Goal: Transaction & Acquisition: Book appointment/travel/reservation

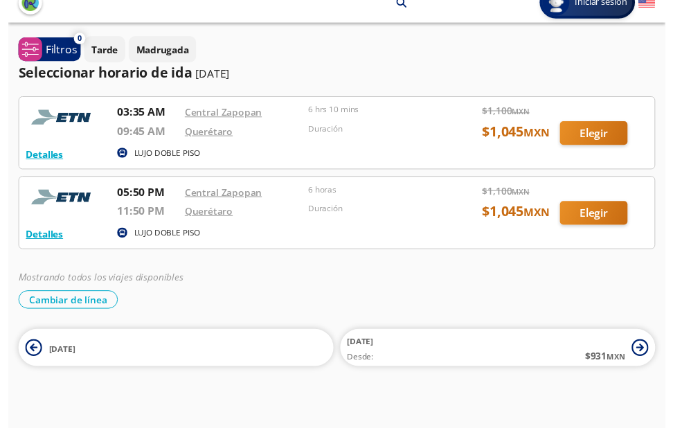
scroll to position [24, 0]
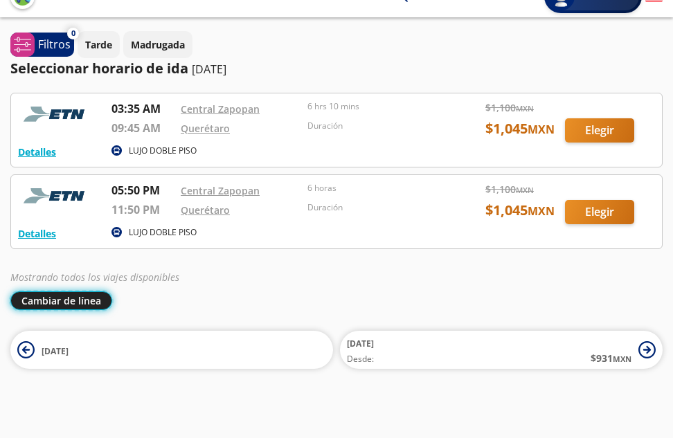
click at [57, 300] on button "Cambiar de línea" at bounding box center [61, 300] width 102 height 19
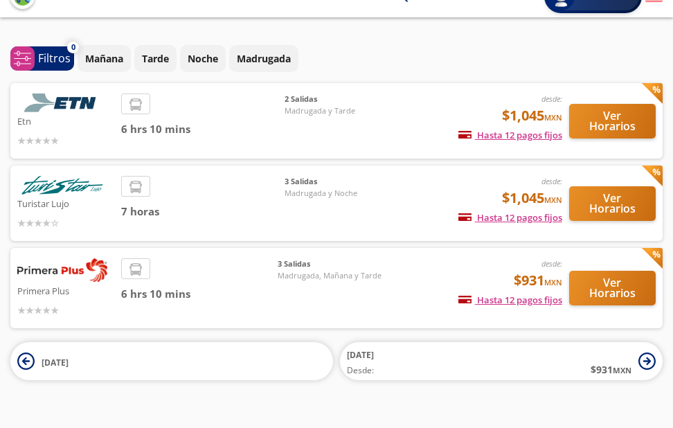
scroll to position [46, 0]
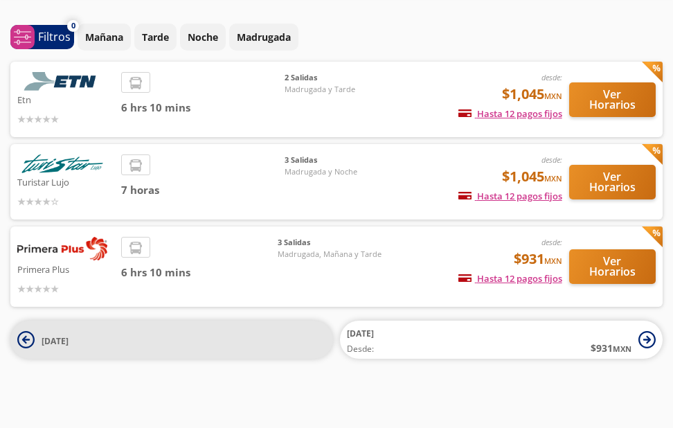
click at [219, 332] on span "[DATE]" at bounding box center [184, 340] width 284 height 17
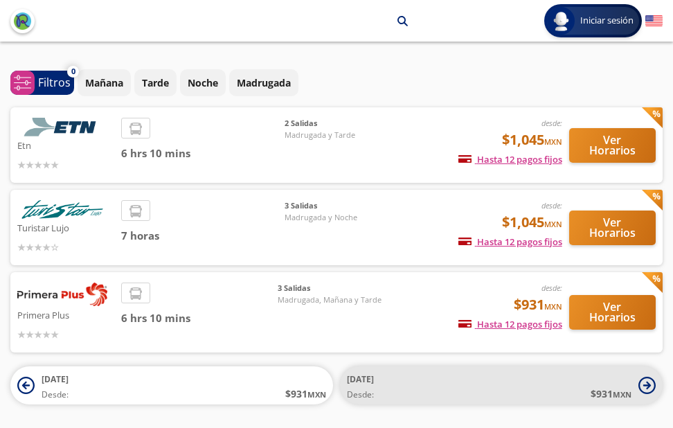
click at [650, 386] on icon at bounding box center [647, 385] width 8 height 8
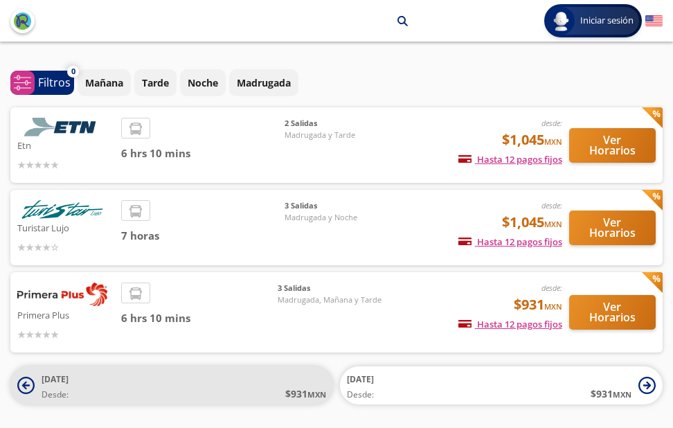
click at [18, 384] on icon at bounding box center [25, 385] width 17 height 17
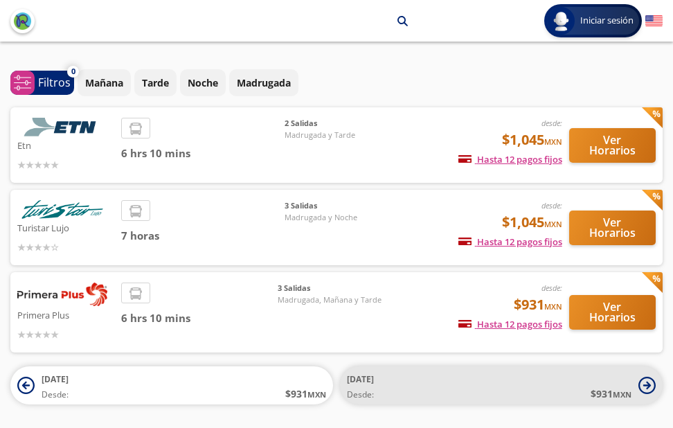
click at [649, 387] on icon at bounding box center [647, 385] width 8 height 8
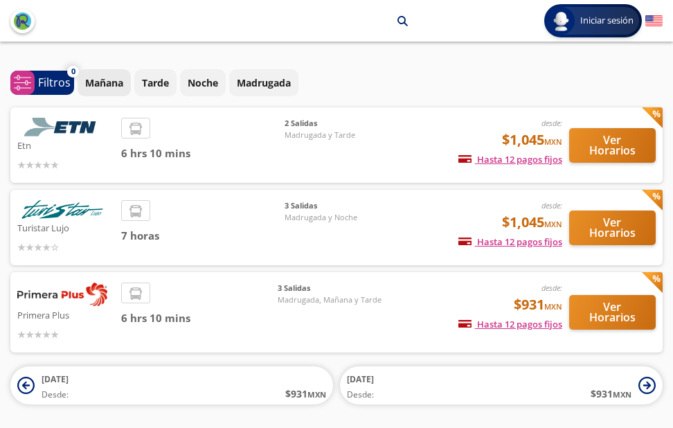
click at [115, 82] on p "Mañana" at bounding box center [104, 82] width 38 height 15
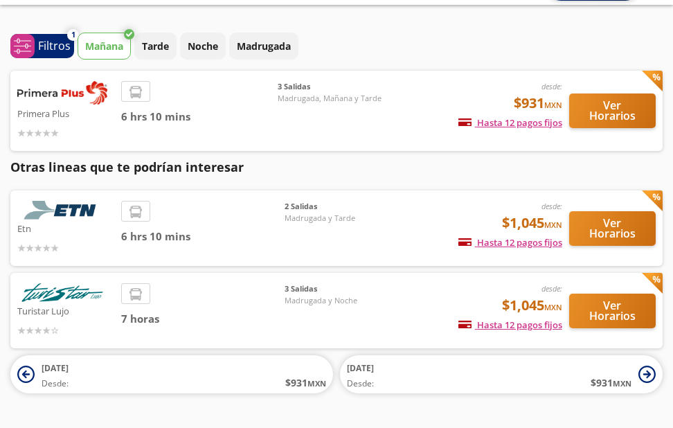
scroll to position [69, 0]
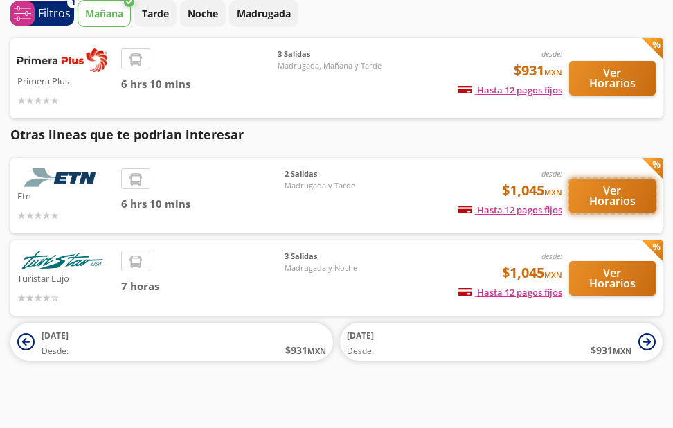
click at [605, 203] on button "Ver Horarios" at bounding box center [612, 196] width 87 height 35
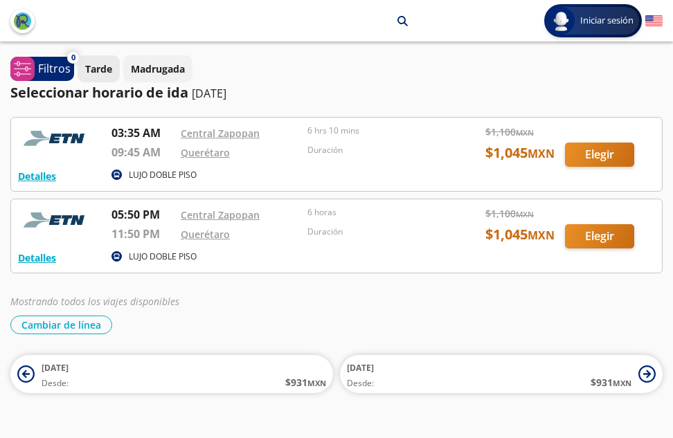
click at [101, 68] on p "Tarde" at bounding box center [98, 69] width 27 height 15
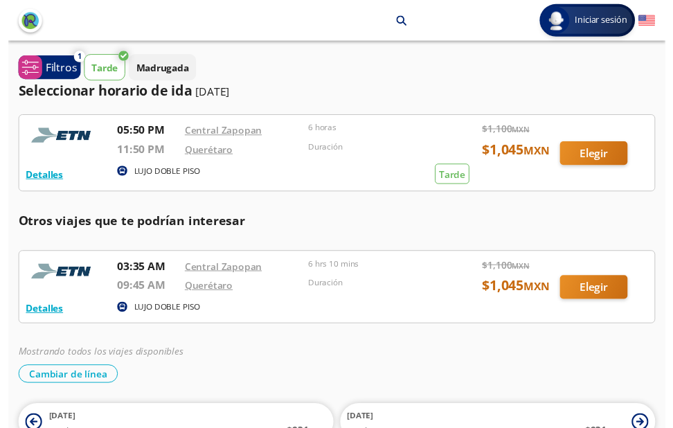
scroll to position [69, 0]
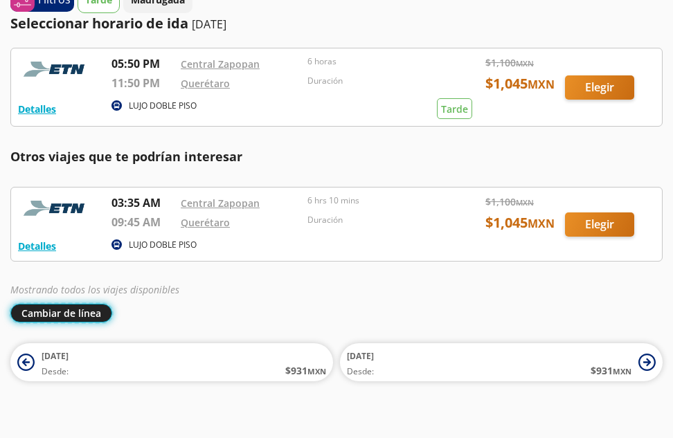
click at [33, 314] on button "Cambiar de línea" at bounding box center [61, 313] width 102 height 19
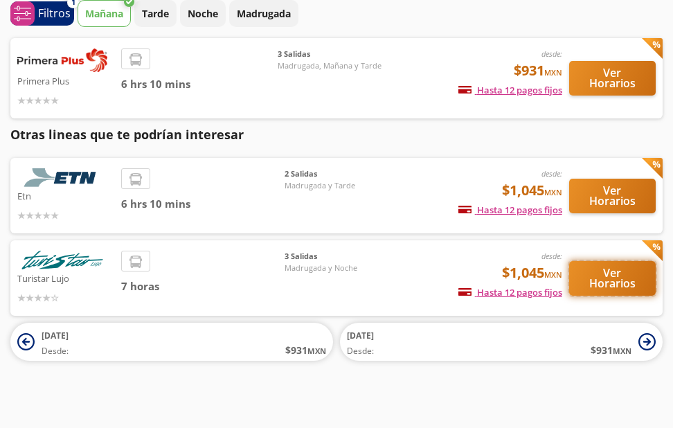
click at [616, 272] on button "Ver Horarios" at bounding box center [612, 278] width 87 height 35
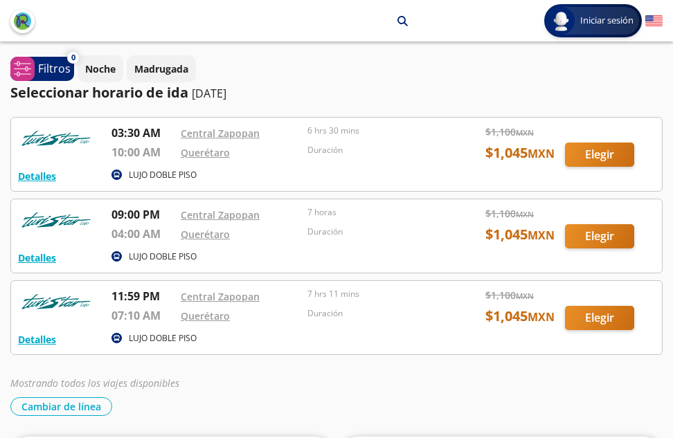
click at [418, 316] on div at bounding box center [336, 317] width 651 height 73
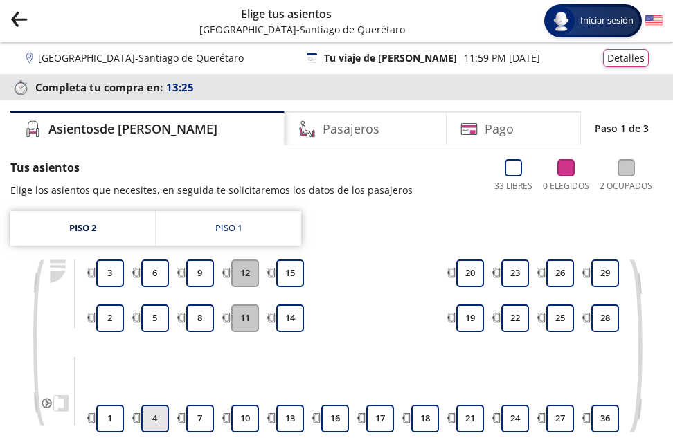
click at [152, 416] on button "4" at bounding box center [155, 419] width 28 height 28
click at [323, 125] on h4 "Pasajeros" at bounding box center [351, 129] width 57 height 19
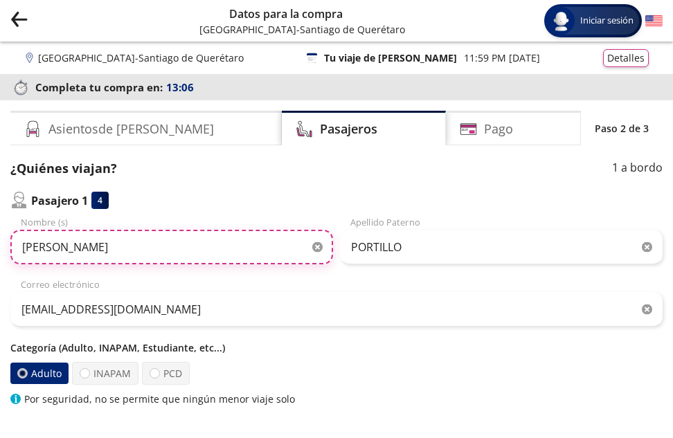
click at [117, 244] on input "[PERSON_NAME]" at bounding box center [171, 247] width 323 height 35
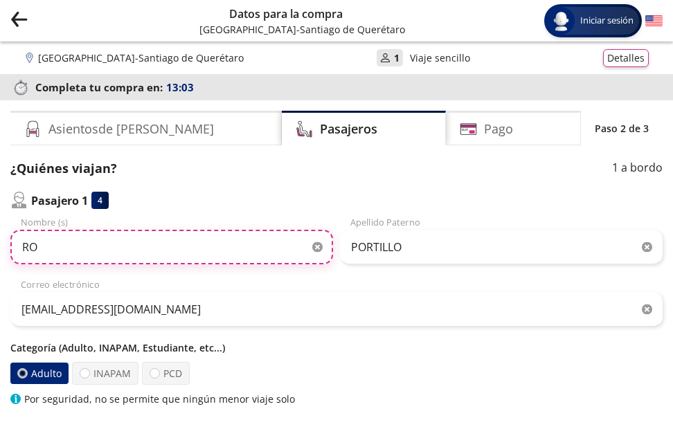
type input "R"
type input "m"
type input "MA DE [PERSON_NAME]"
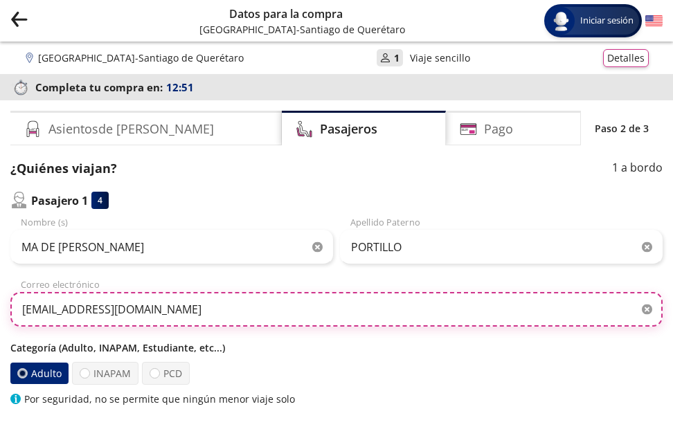
click at [187, 314] on input "[EMAIL_ADDRESS][DOMAIN_NAME]" at bounding box center [336, 309] width 652 height 35
type input "r"
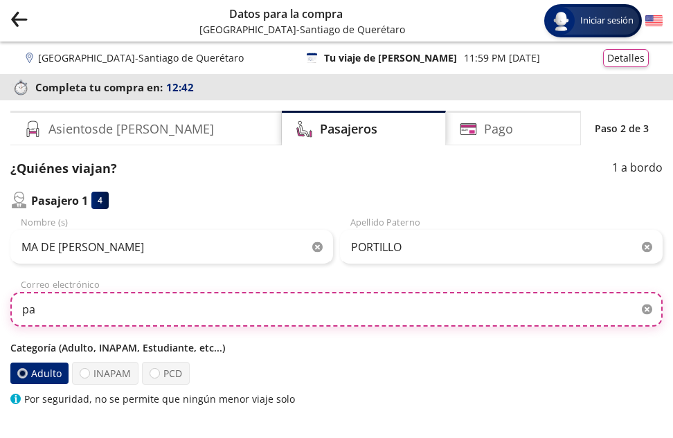
type input "[EMAIL_ADDRESS][DOMAIN_NAME]"
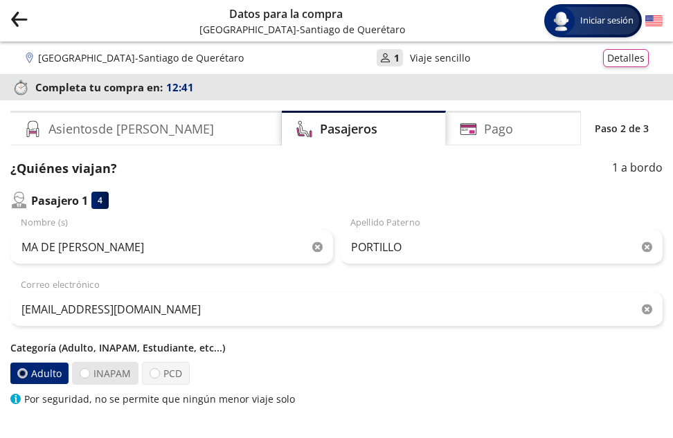
click at [106, 376] on label "INAPAM" at bounding box center [105, 373] width 66 height 23
click at [89, 376] on input "INAPAM" at bounding box center [84, 373] width 9 height 9
radio input "true"
radio input "false"
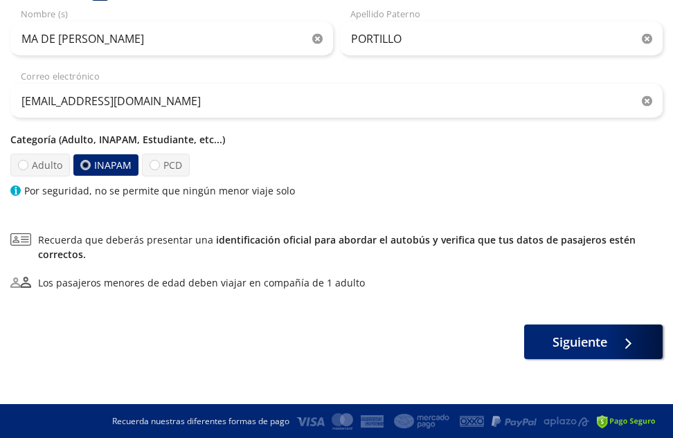
scroll to position [209, 0]
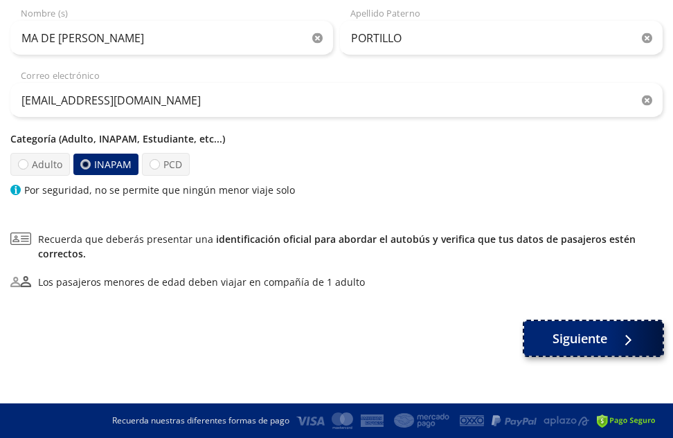
click at [626, 337] on div at bounding box center [624, 338] width 21 height 17
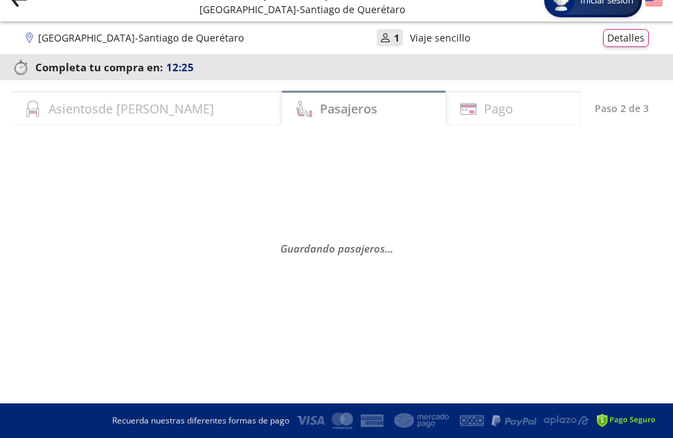
scroll to position [0, 0]
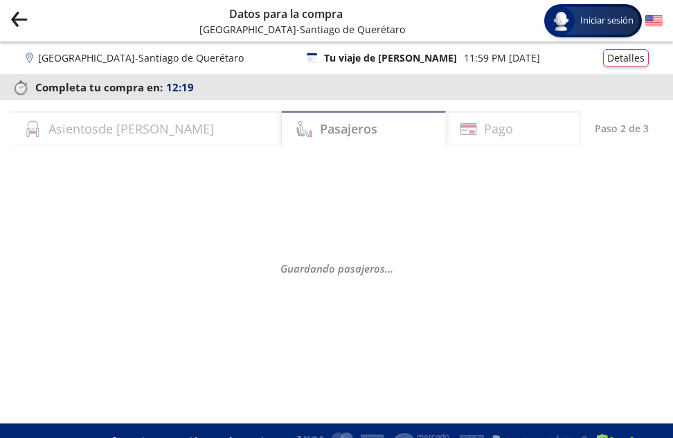
select select "MX"
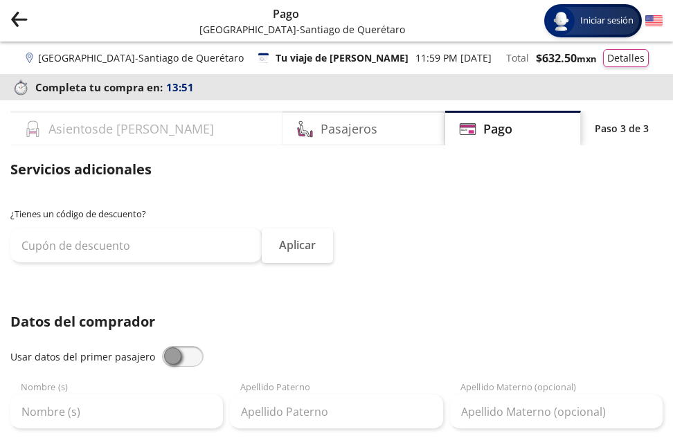
click at [147, 129] on div "Asientos de [PERSON_NAME]" at bounding box center [146, 128] width 272 height 35
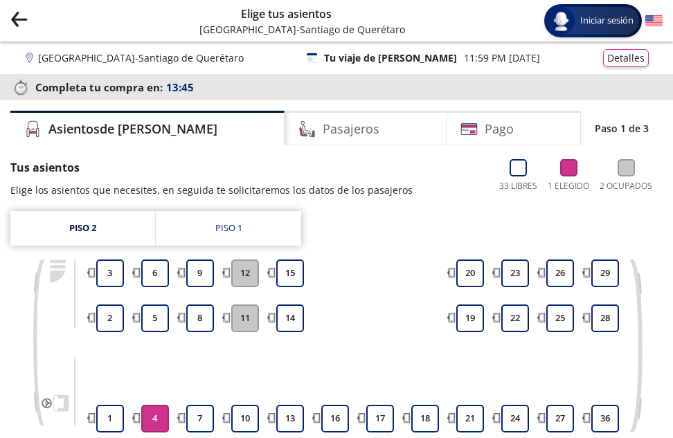
click at [152, 416] on button "4" at bounding box center [155, 419] width 28 height 28
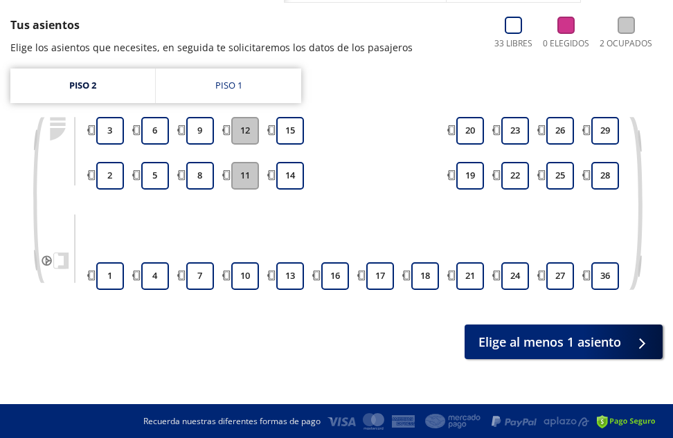
scroll to position [143, 0]
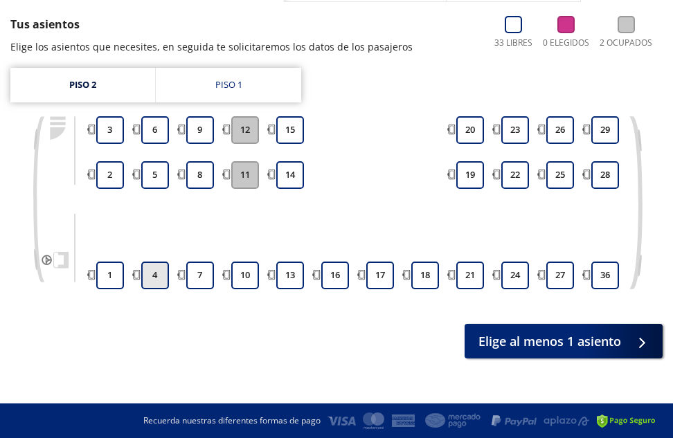
click at [157, 275] on button "4" at bounding box center [155, 276] width 28 height 28
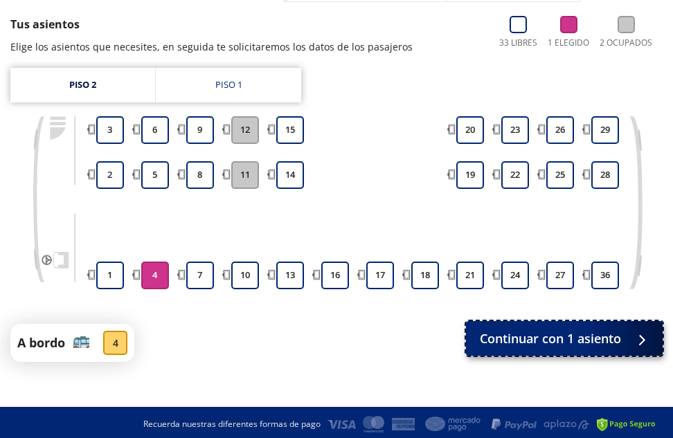
click at [634, 337] on icon at bounding box center [639, 340] width 10 height 10
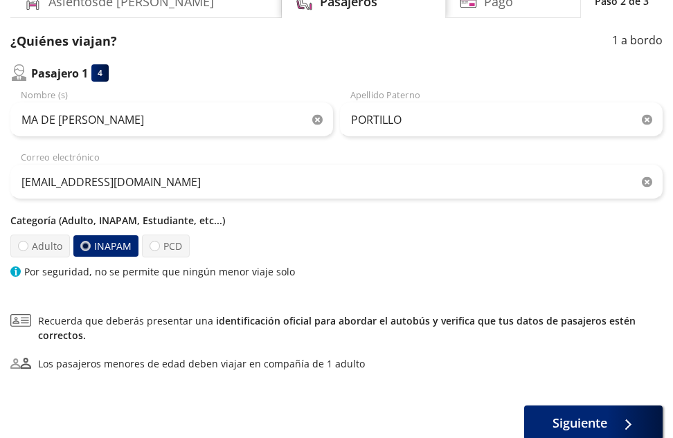
scroll to position [208, 0]
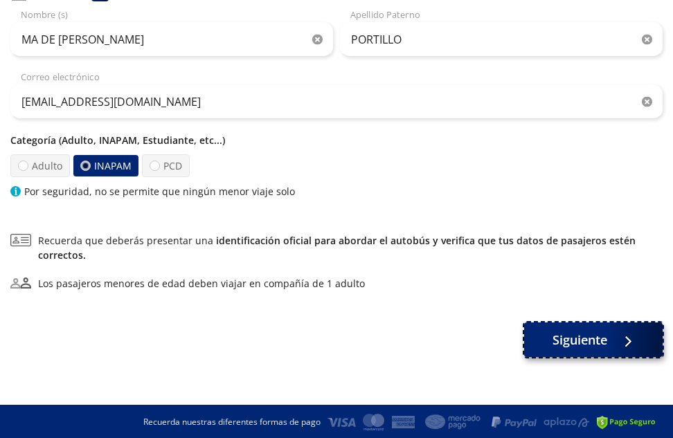
click at [626, 340] on div at bounding box center [626, 340] width 0 height 0
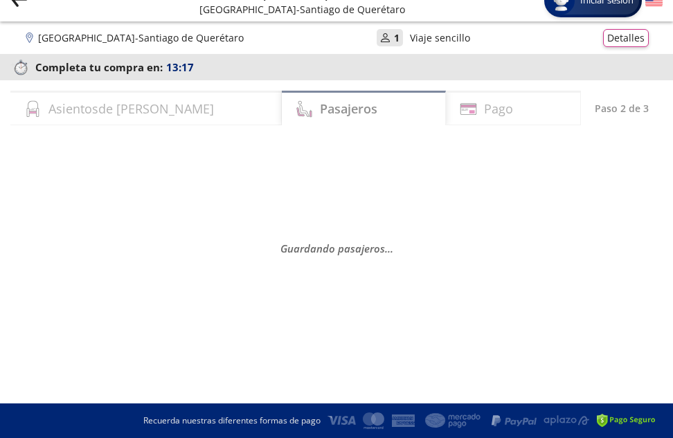
scroll to position [0, 0]
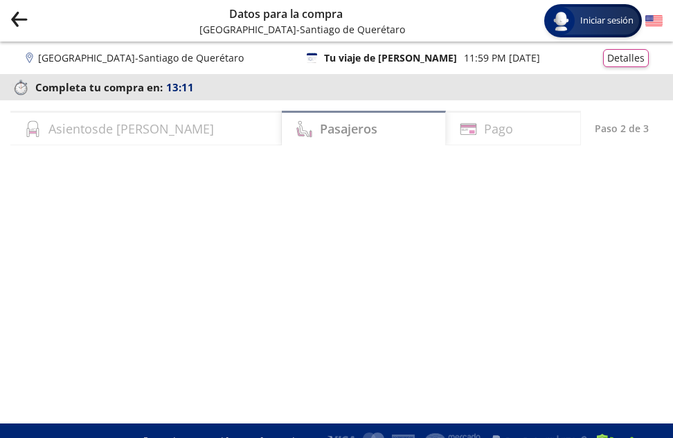
select select "MX"
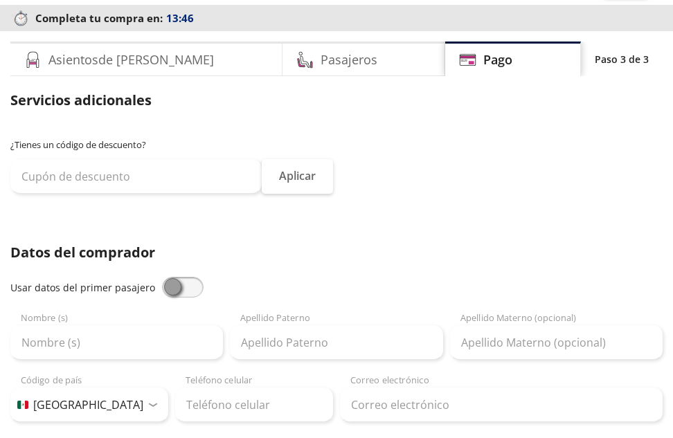
scroll to position [138, 0]
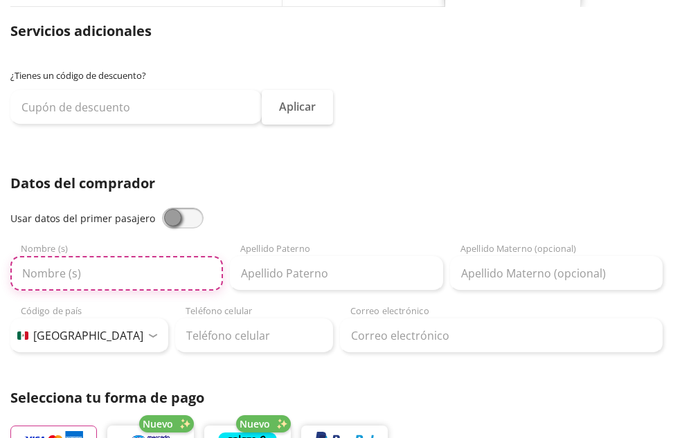
click at [171, 282] on input "Nombre (s)" at bounding box center [116, 273] width 212 height 35
type input "m"
type input "MA DE [PERSON_NAME]"
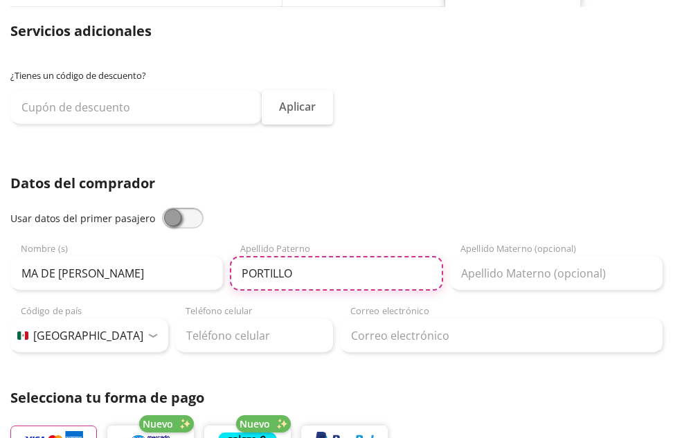
type input "PORTILLO"
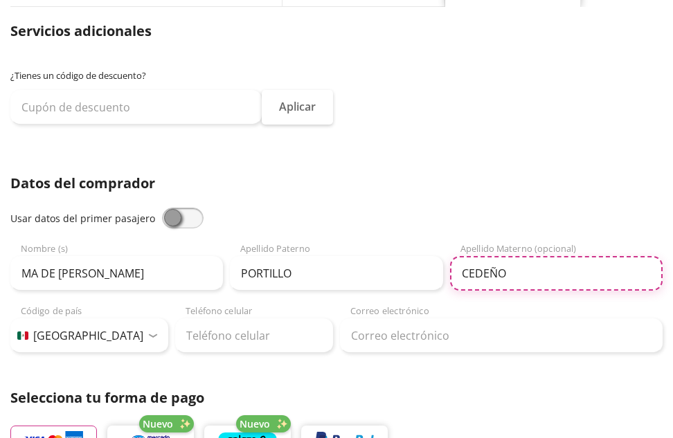
type input "CEDEÑO"
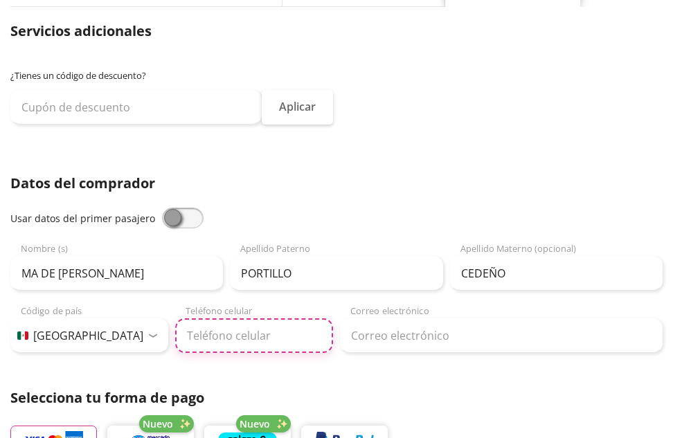
click at [210, 338] on input "Teléfono celular" at bounding box center [254, 335] width 158 height 35
type input "33 1601 7432"
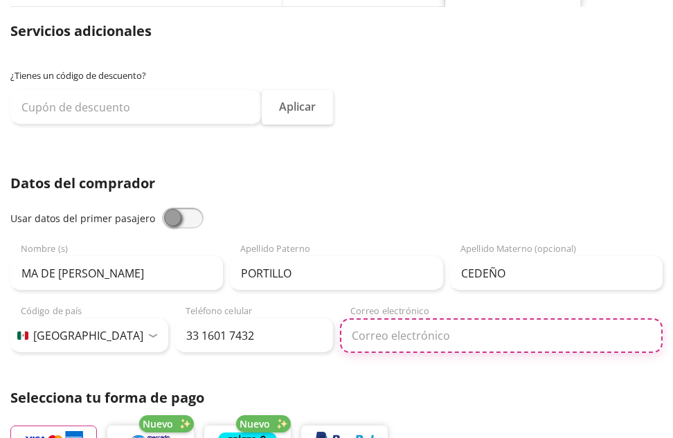
click at [377, 341] on input "Correo electrónico" at bounding box center [501, 335] width 323 height 35
type input "[EMAIL_ADDRESS][DOMAIN_NAME]"
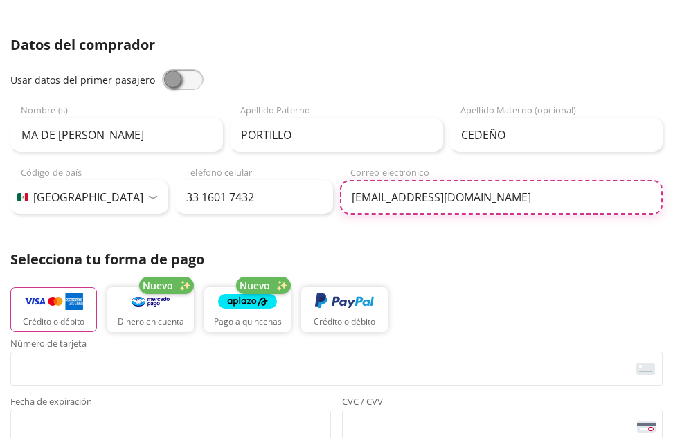
scroll to position [346, 0]
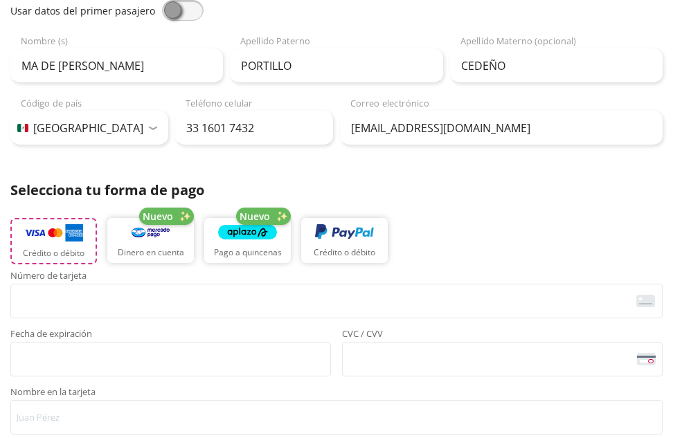
click at [80, 233] on img "button" at bounding box center [53, 233] width 59 height 21
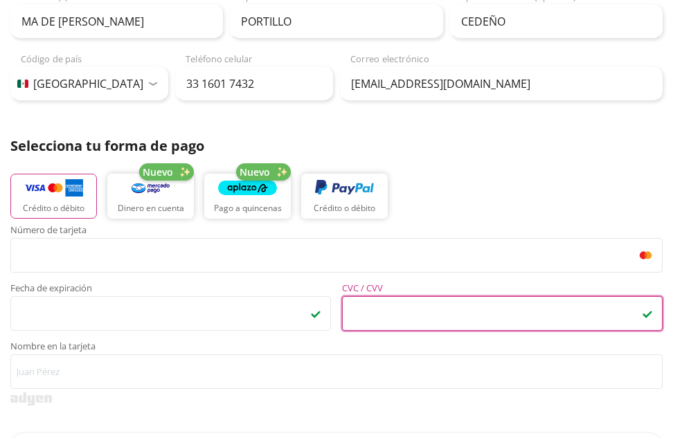
scroll to position [415, 0]
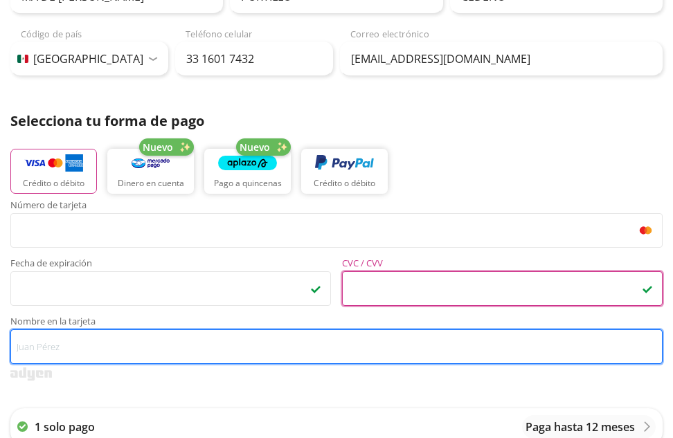
click at [100, 349] on input "Nombre en la tarjeta" at bounding box center [336, 346] width 652 height 35
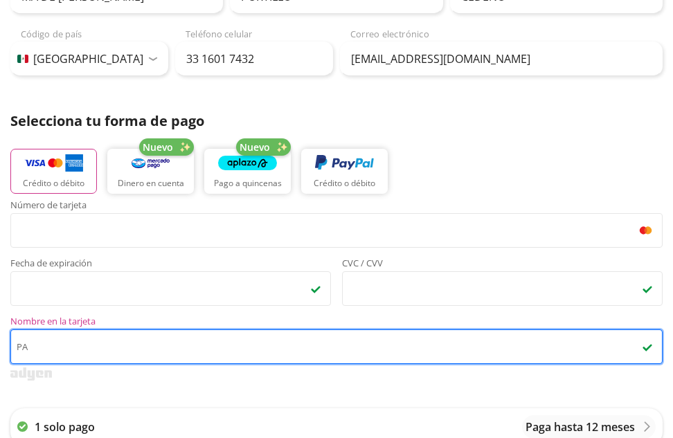
type input "P"
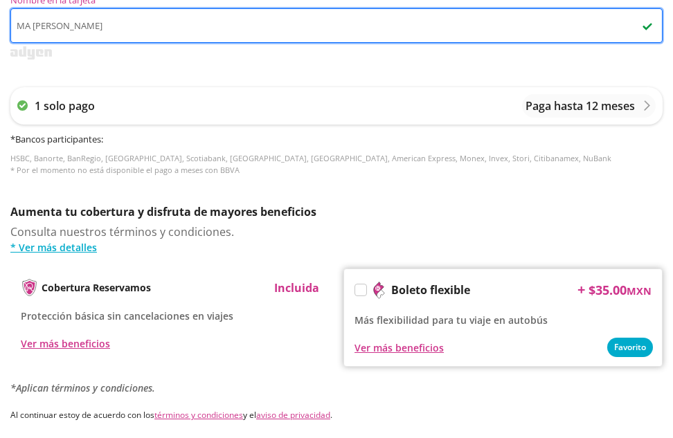
scroll to position [761, 0]
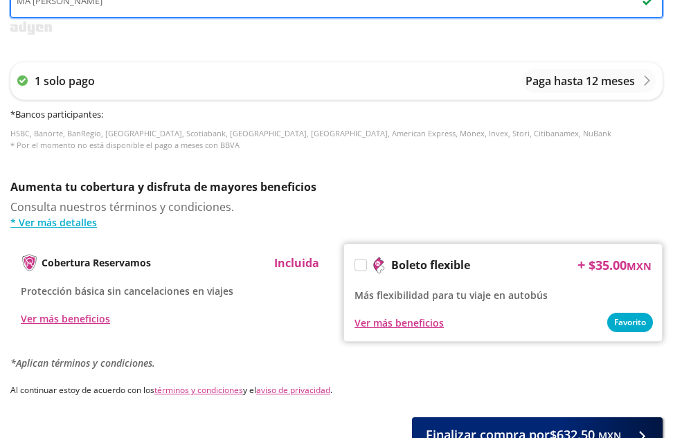
type input "MA [PERSON_NAME]"
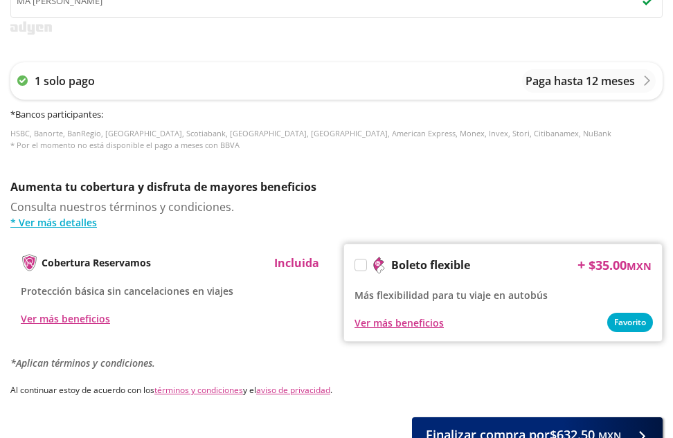
click at [361, 266] on label at bounding box center [360, 265] width 11 height 11
click at [361, 266] on input "Boleto flexible" at bounding box center [359, 267] width 9 height 9
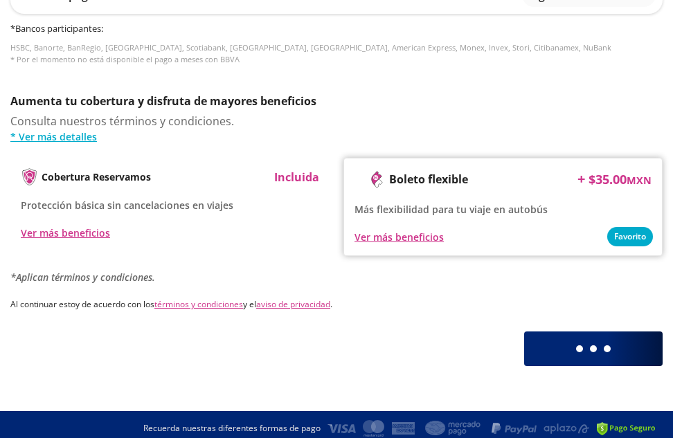
scroll to position [855, 0]
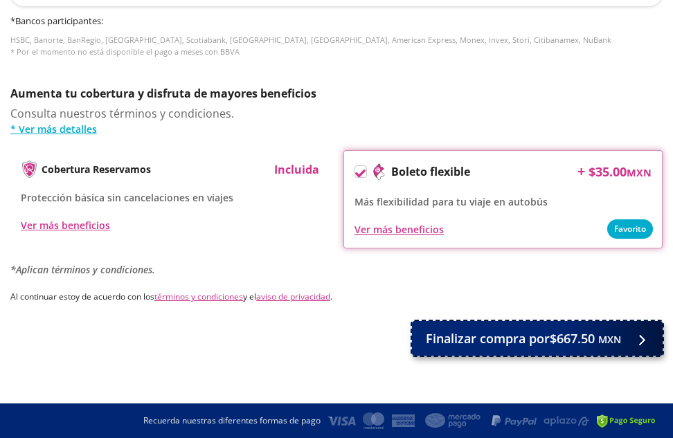
click at [489, 339] on span "Finalizar compra por $667.50 MXN" at bounding box center [523, 338] width 195 height 19
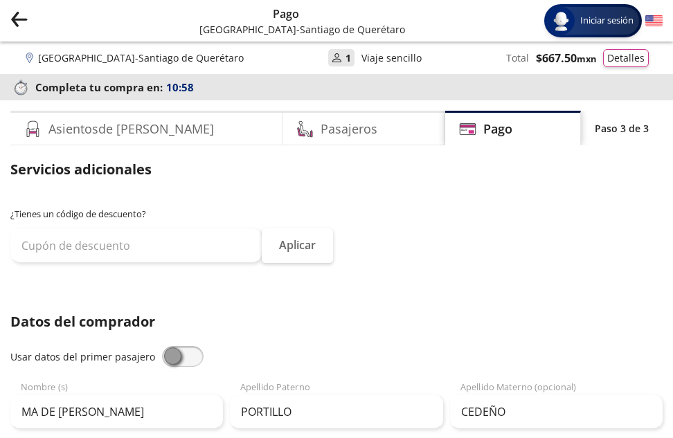
scroll to position [949, 0]
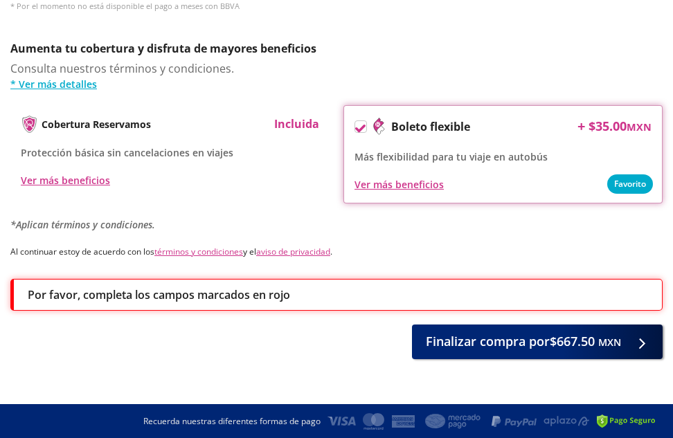
click at [333, 287] on div "Por favor, completa los campos marcados en rojo" at bounding box center [338, 295] width 620 height 17
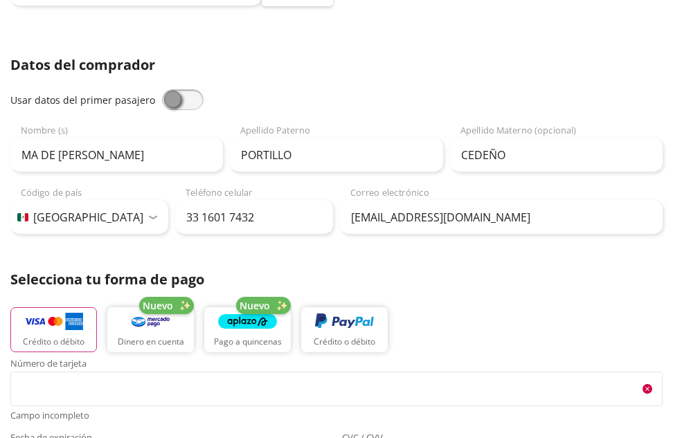
scroll to position [0, 0]
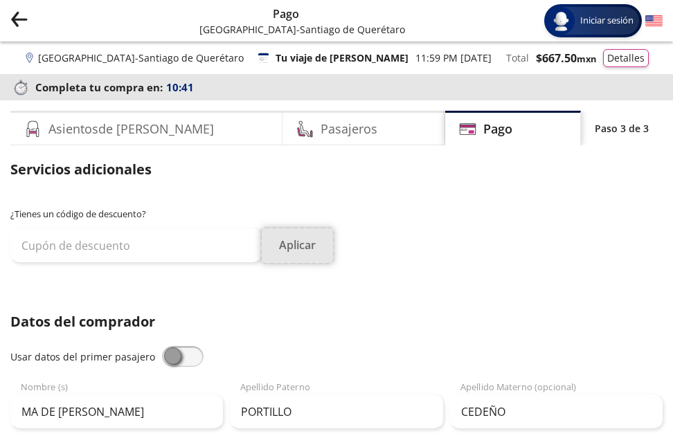
click at [298, 244] on button "Aplicar" at bounding box center [297, 245] width 71 height 35
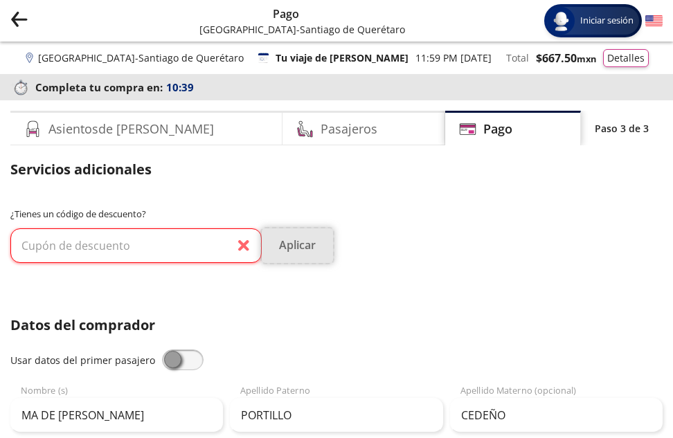
click at [306, 242] on button "Aplicar" at bounding box center [297, 245] width 71 height 35
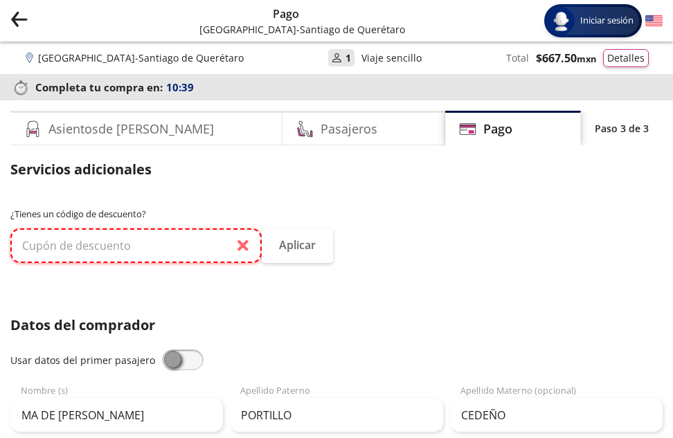
click at [187, 238] on input "text" at bounding box center [135, 245] width 251 height 35
drag, startPoint x: 197, startPoint y: 255, endPoint x: 272, endPoint y: 289, distance: 82.4
click at [197, 255] on input "text" at bounding box center [135, 245] width 251 height 35
click at [343, 266] on div "¿Tienes un código de descuento? Aplicar" at bounding box center [336, 244] width 652 height 73
click at [244, 241] on input "text" at bounding box center [135, 245] width 251 height 35
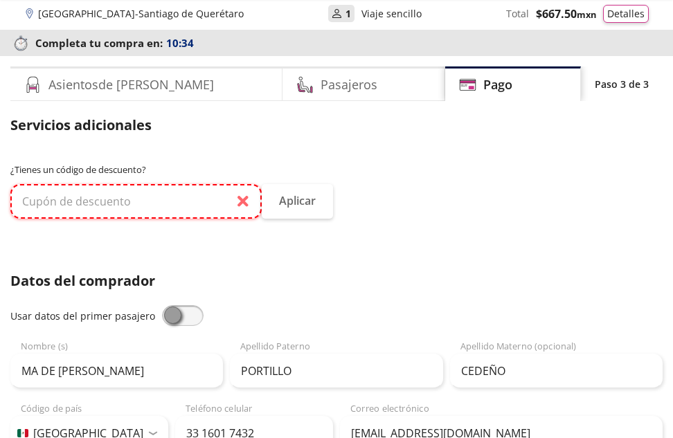
scroll to position [69, 0]
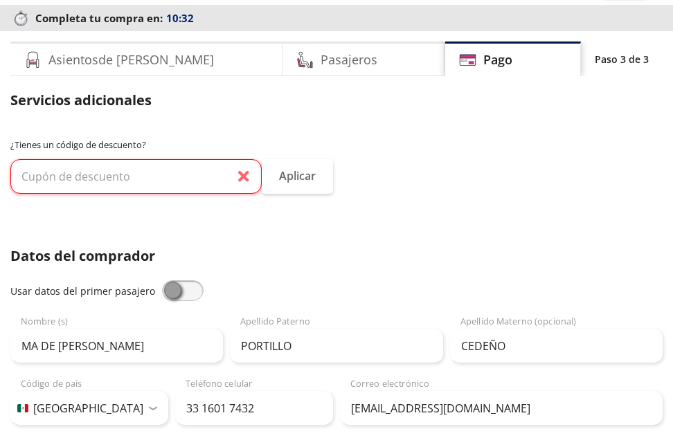
click at [165, 291] on span at bounding box center [183, 290] width 42 height 21
click at [162, 280] on input "checkbox" at bounding box center [162, 280] width 0 height 0
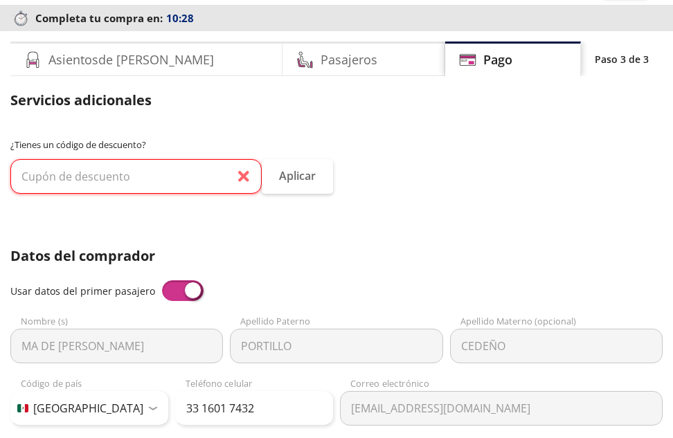
click at [224, 158] on div "¿Tienes un código de descuento? Aplicar" at bounding box center [336, 174] width 652 height 73
click at [220, 167] on input "text" at bounding box center [135, 176] width 251 height 35
click at [237, 190] on input "text" at bounding box center [135, 176] width 251 height 35
click at [294, 183] on button "Aplicar" at bounding box center [297, 176] width 71 height 35
click at [295, 183] on button "Aplicar" at bounding box center [297, 176] width 71 height 35
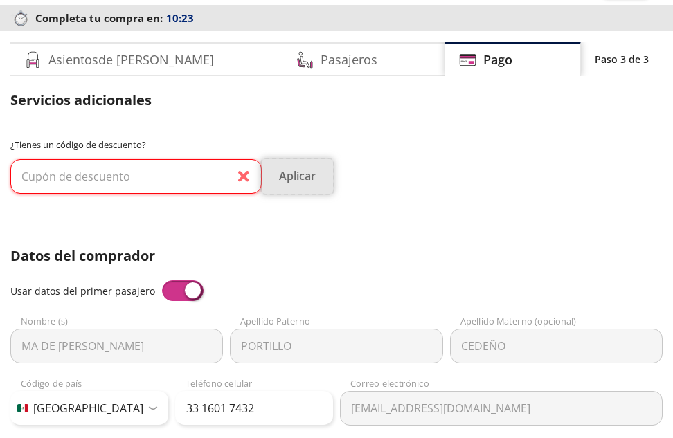
click at [298, 181] on button "Aplicar" at bounding box center [297, 176] width 71 height 35
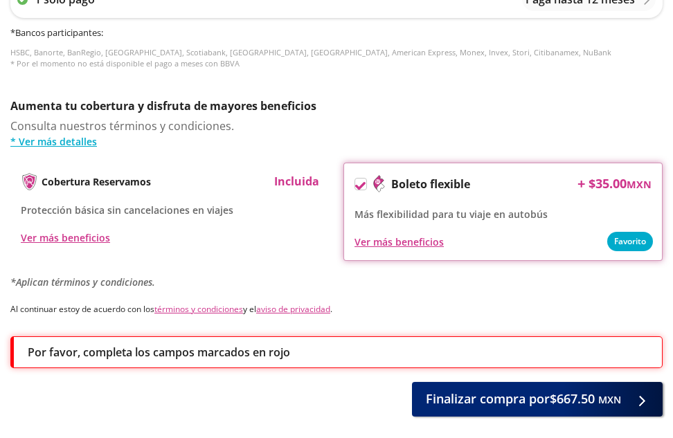
scroll to position [953, 0]
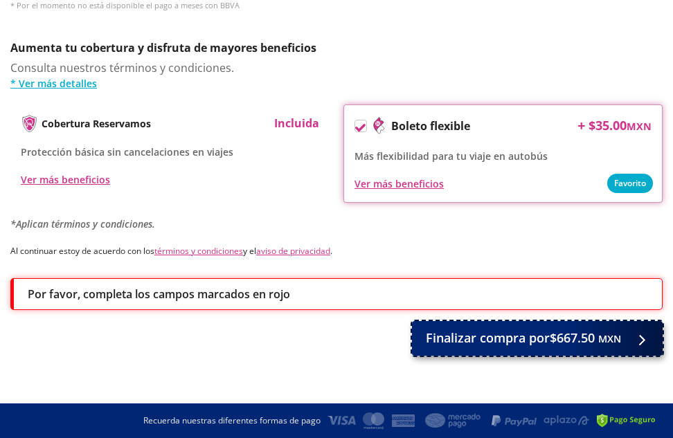
click at [515, 343] on span "Finalizar compra por $667.50 MXN" at bounding box center [523, 338] width 195 height 19
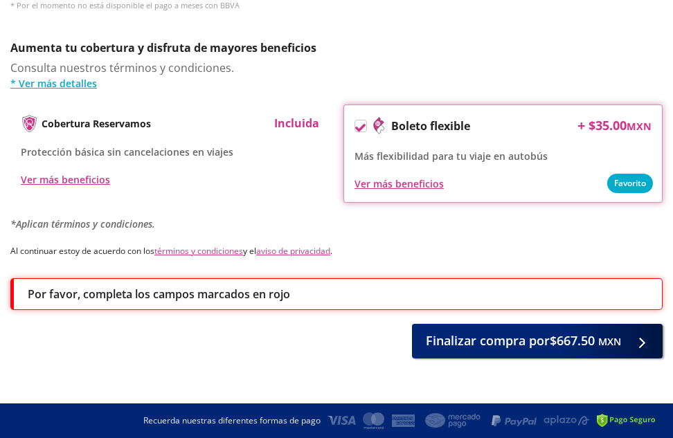
click at [302, 294] on div "Por favor, completa los campos marcados en rojo" at bounding box center [338, 294] width 620 height 17
click at [73, 182] on div "Ver más beneficios" at bounding box center [65, 179] width 89 height 15
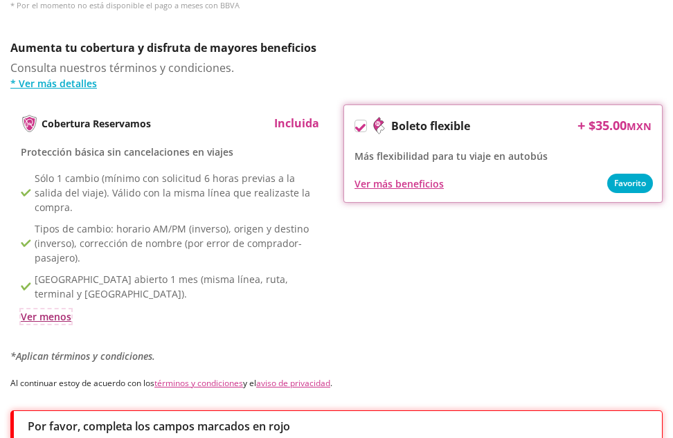
click at [34, 309] on div "Ver menos" at bounding box center [46, 316] width 51 height 15
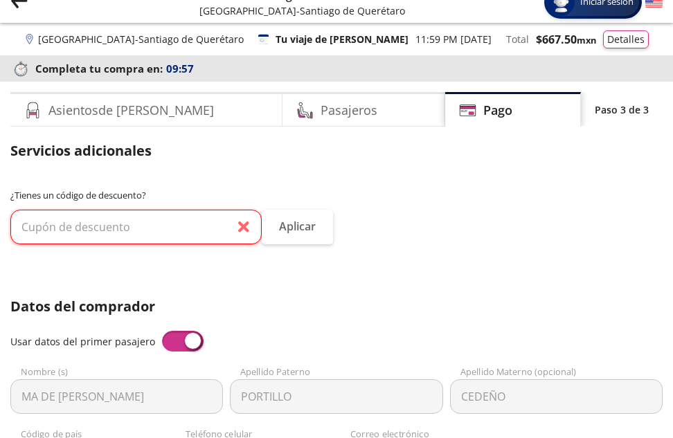
scroll to position [0, 0]
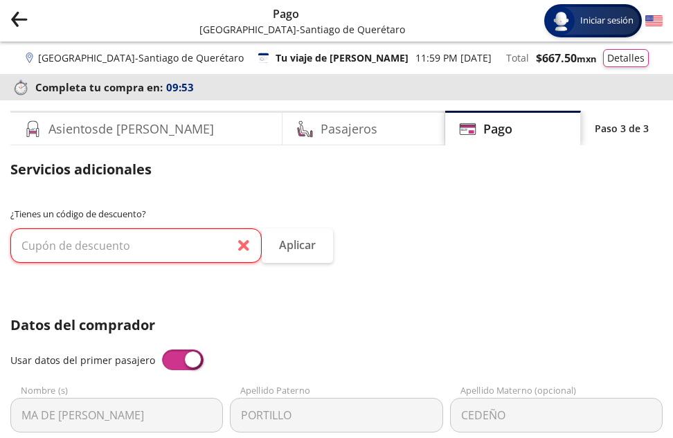
click at [177, 219] on p "¿Tienes un código de descuento?" at bounding box center [336, 215] width 652 height 14
click at [318, 222] on div "¿Tienes un código de descuento? Aplicar" at bounding box center [336, 244] width 652 height 73
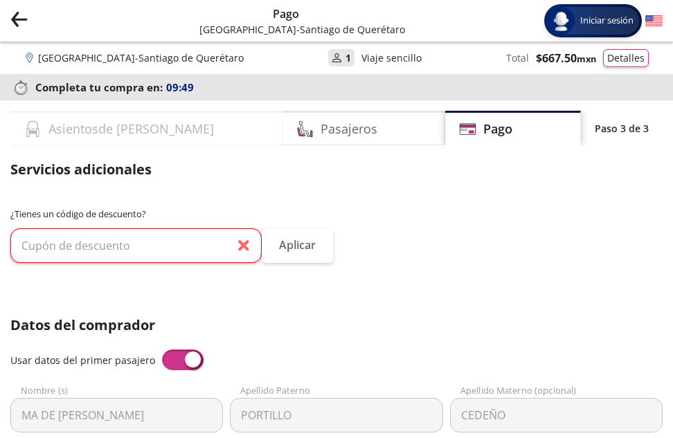
click at [156, 143] on div "Asientos de [PERSON_NAME]" at bounding box center [146, 128] width 272 height 35
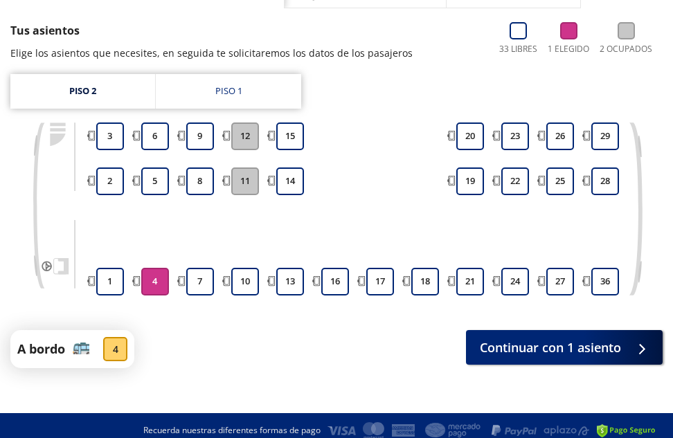
scroll to position [138, 0]
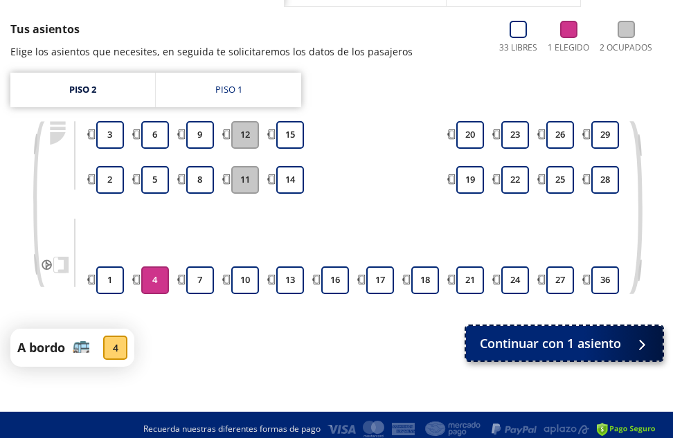
click at [642, 342] on div at bounding box center [638, 343] width 21 height 17
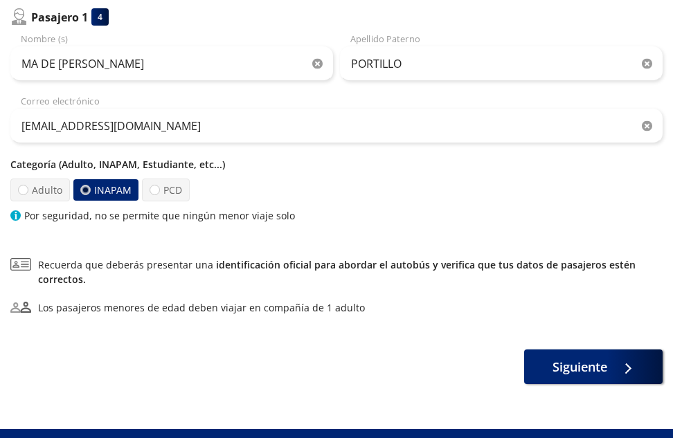
scroll to position [208, 0]
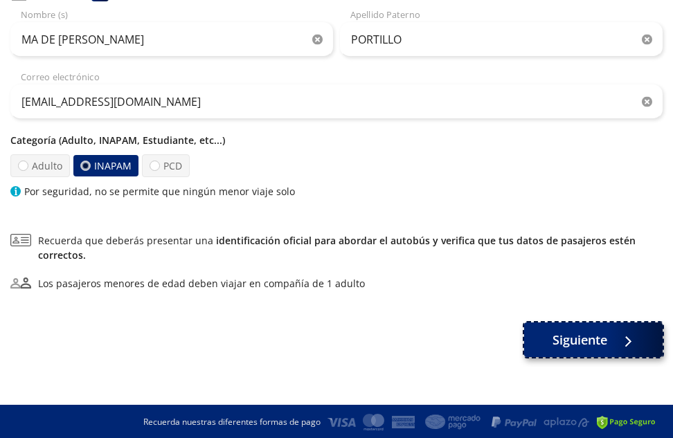
click at [620, 339] on icon at bounding box center [625, 341] width 10 height 10
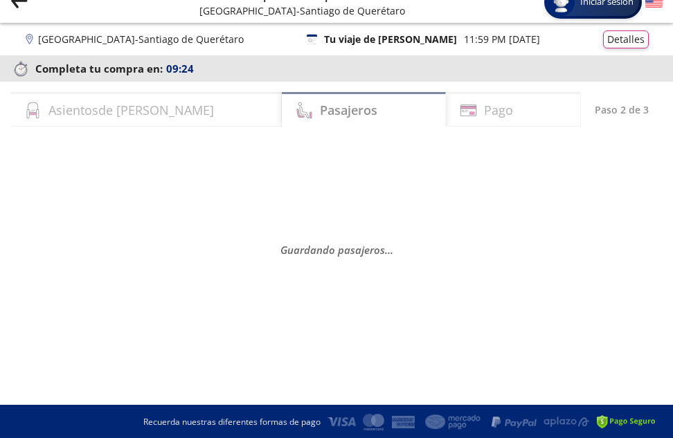
scroll to position [20, 0]
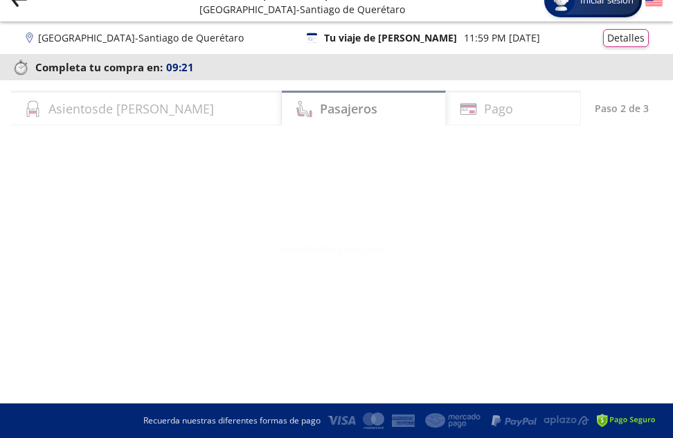
select select "MX"
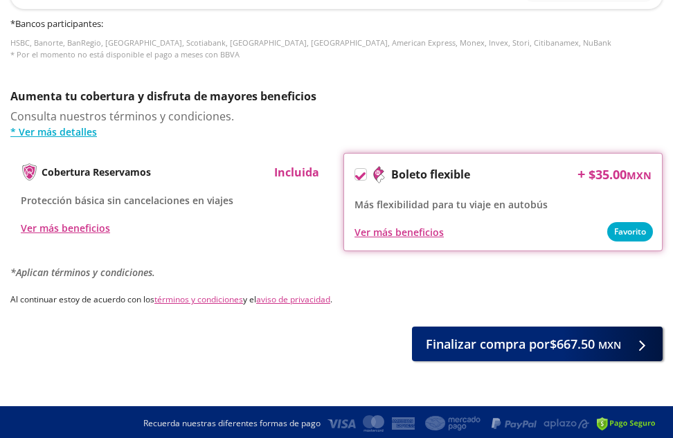
scroll to position [855, 0]
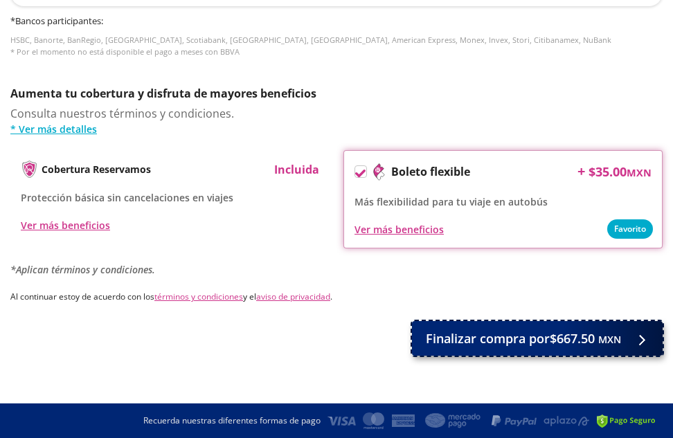
click at [646, 341] on icon at bounding box center [641, 340] width 10 height 10
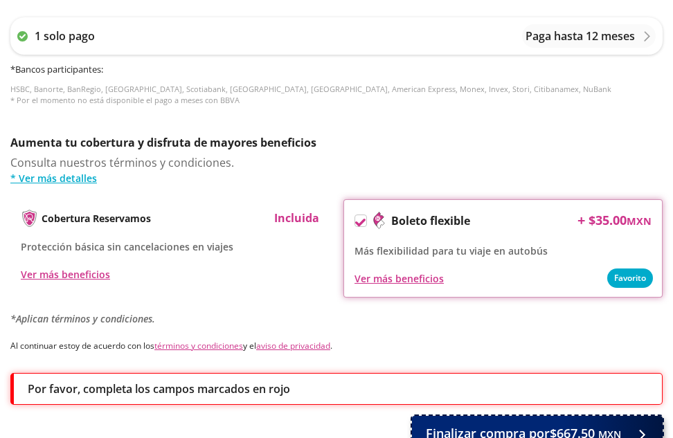
scroll to position [949, 0]
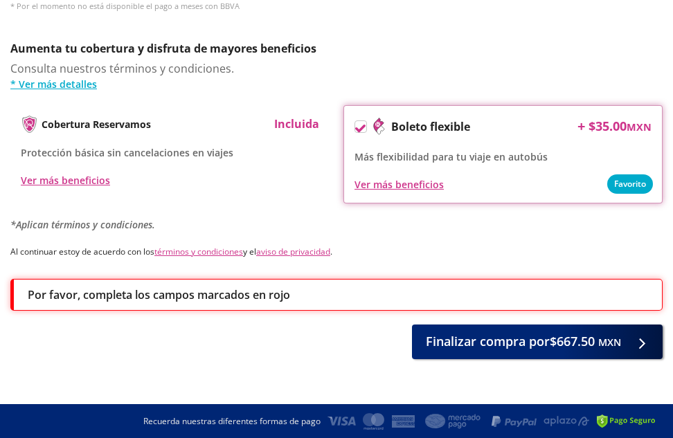
click at [316, 300] on div "Por favor, completa los campos marcados en rojo" at bounding box center [338, 295] width 620 height 17
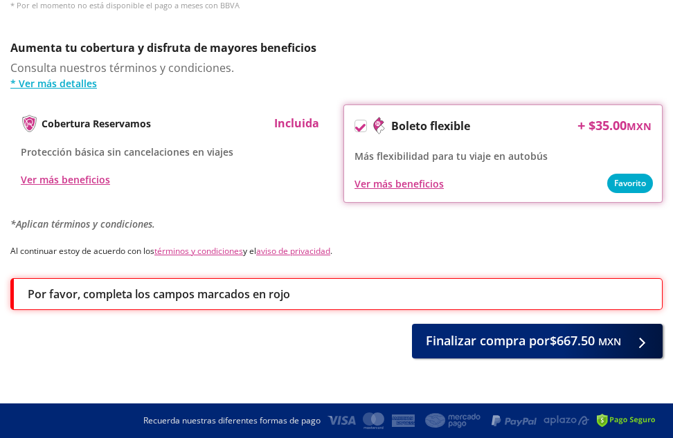
click at [635, 185] on div "Ver más beneficios" at bounding box center [502, 183] width 297 height 17
click at [275, 300] on p "Por favor, completa los campos marcados en rojo" at bounding box center [159, 294] width 262 height 17
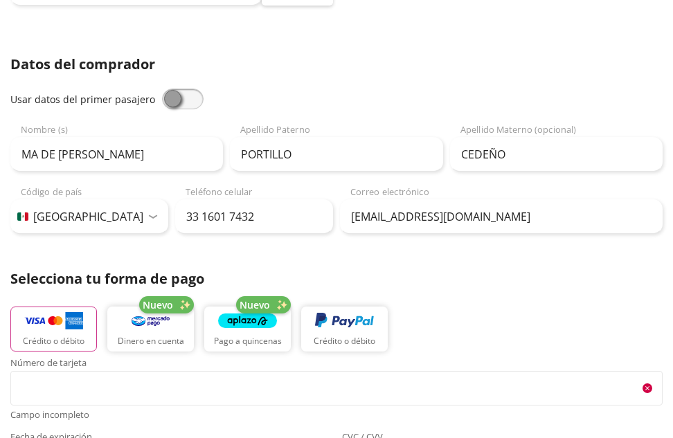
scroll to position [0, 0]
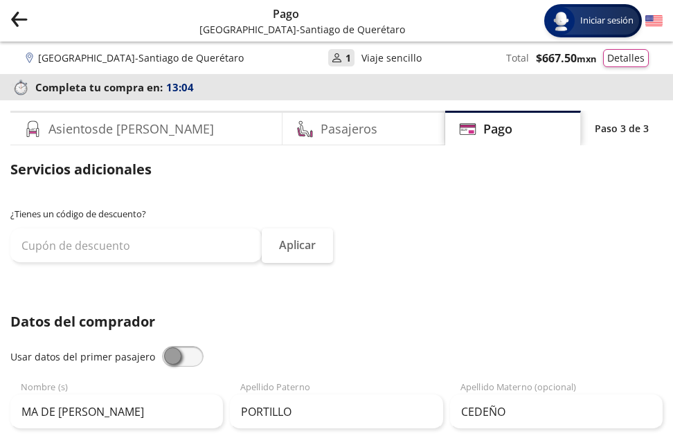
click at [181, 361] on span at bounding box center [183, 356] width 42 height 21
click at [162, 346] on input "checkbox" at bounding box center [162, 346] width 0 height 0
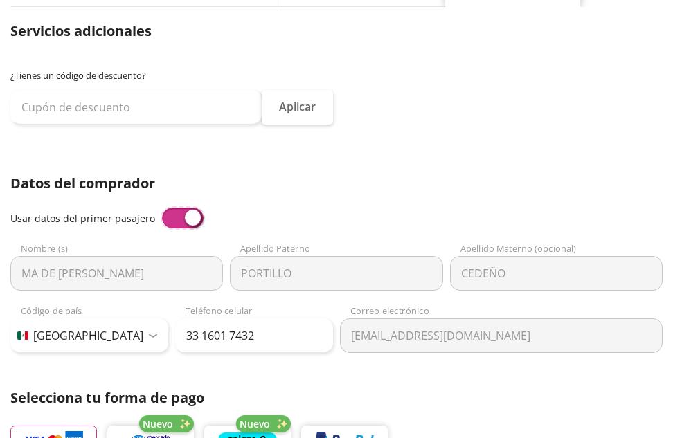
scroll to position [277, 0]
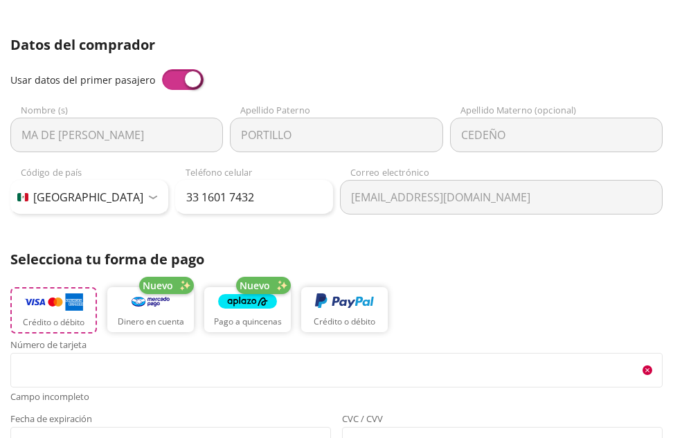
click at [73, 301] on img "button" at bounding box center [53, 302] width 59 height 21
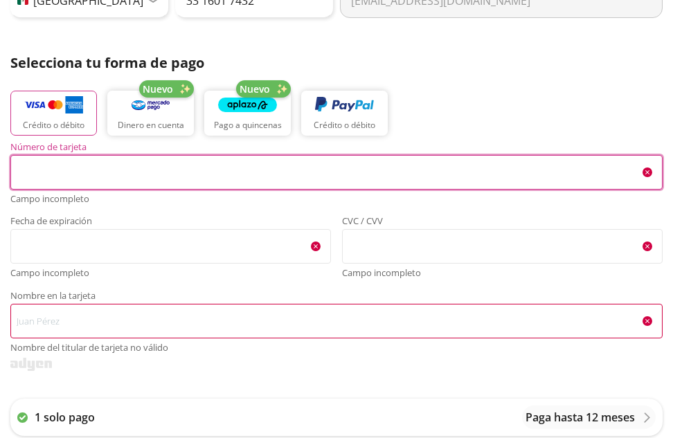
scroll to position [554, 0]
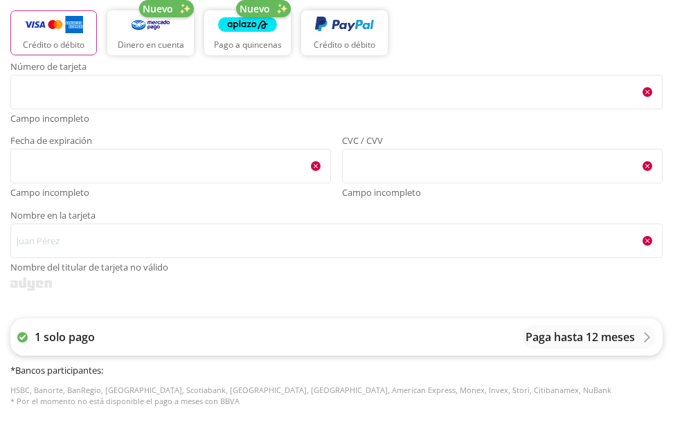
click at [648, 339] on icon at bounding box center [647, 338] width 6 height 10
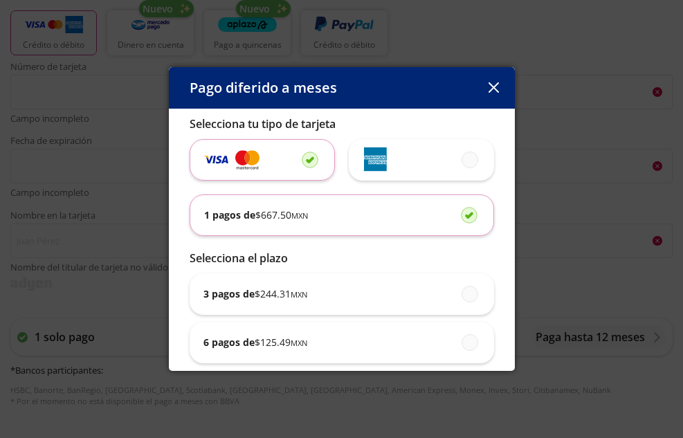
click at [248, 161] on img at bounding box center [247, 160] width 24 height 22
click at [302, 161] on input "radio" at bounding box center [306, 159] width 9 height 9
click at [470, 213] on span at bounding box center [470, 215] width 0 height 15
click at [461, 213] on input "1 pagos de $ 667.50 MXN" at bounding box center [465, 214] width 9 height 9
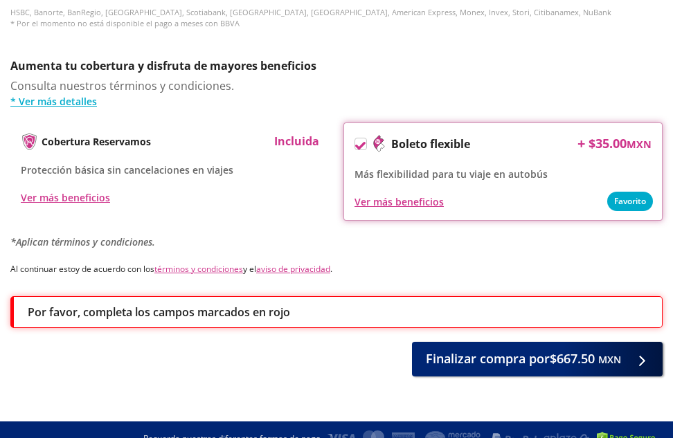
scroll to position [950, 0]
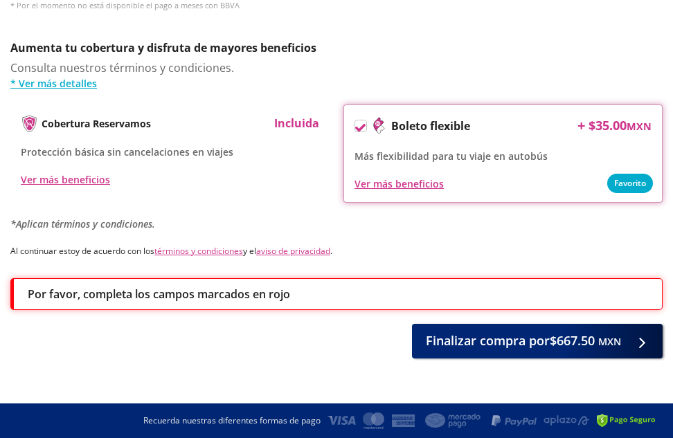
click at [243, 304] on div "Por favor, completa los campos marcados en rojo" at bounding box center [336, 294] width 652 height 32
click at [203, 253] on link "términos y condiciones" at bounding box center [198, 251] width 89 height 12
click at [206, 250] on link "términos y condiciones" at bounding box center [198, 251] width 89 height 12
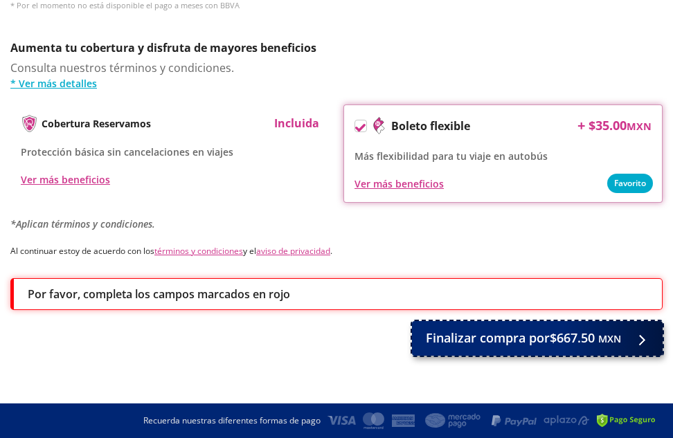
click at [645, 341] on div at bounding box center [638, 337] width 21 height 17
click at [645, 341] on icon at bounding box center [642, 340] width 10 height 10
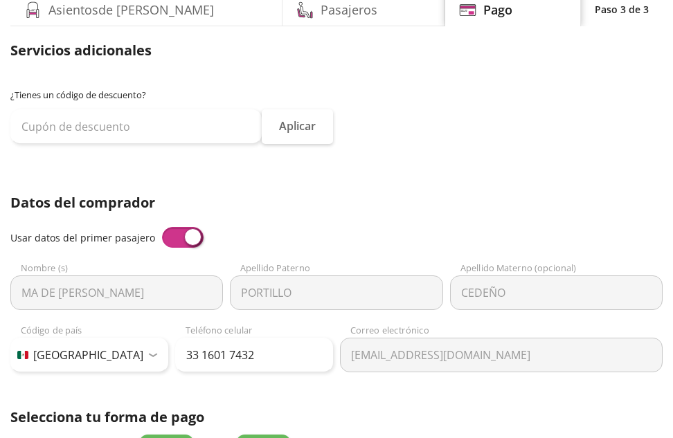
scroll to position [0, 0]
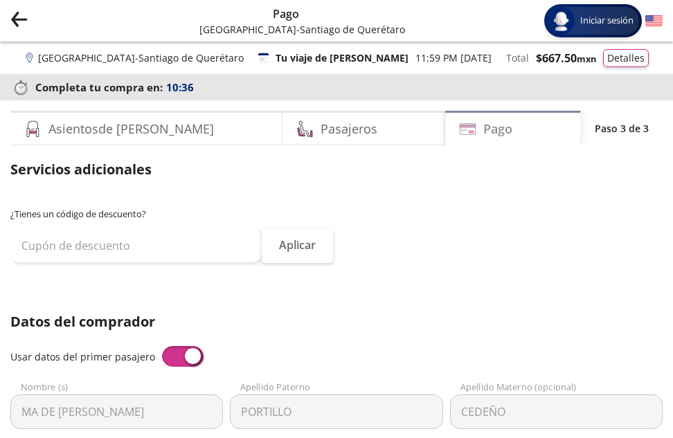
click at [538, 132] on div "Pago" at bounding box center [513, 128] width 136 height 35
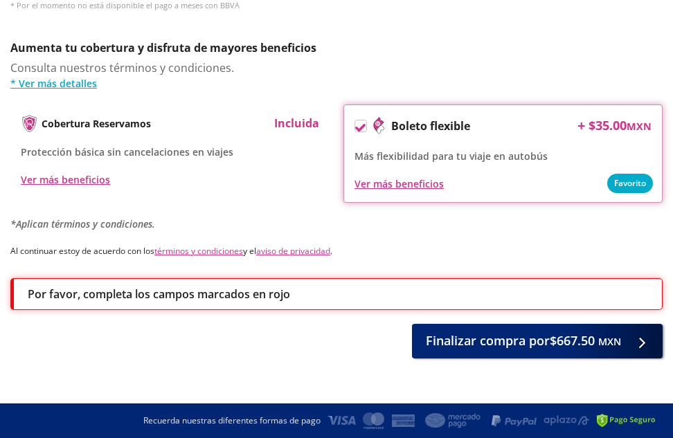
scroll to position [502, 0]
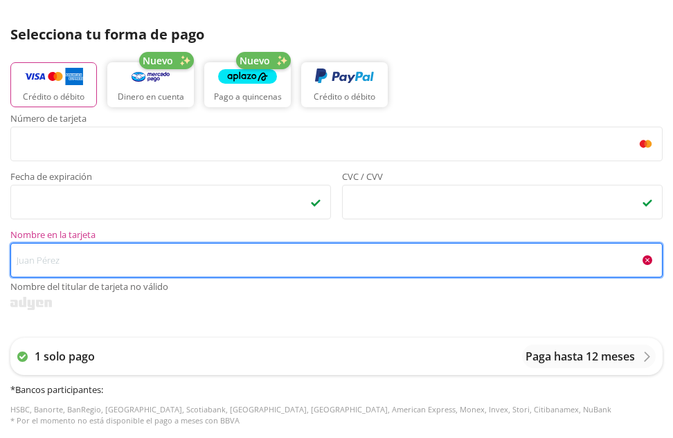
click at [122, 264] on input "Nombre en la tarjeta Nombre del titular de tarjeta no válido" at bounding box center [336, 260] width 652 height 35
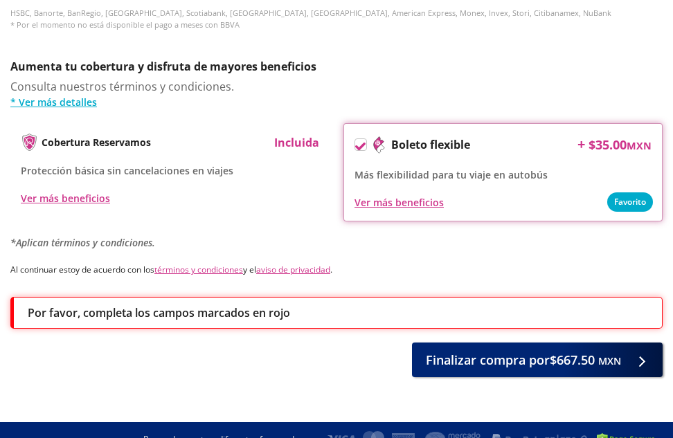
scroll to position [900, 0]
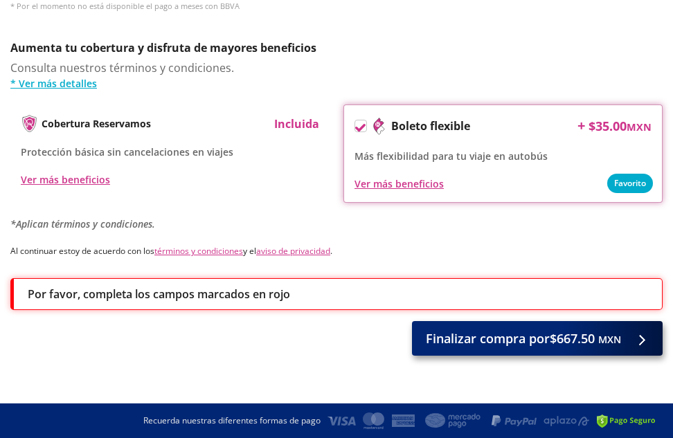
type input "MA [PERSON_NAME]"
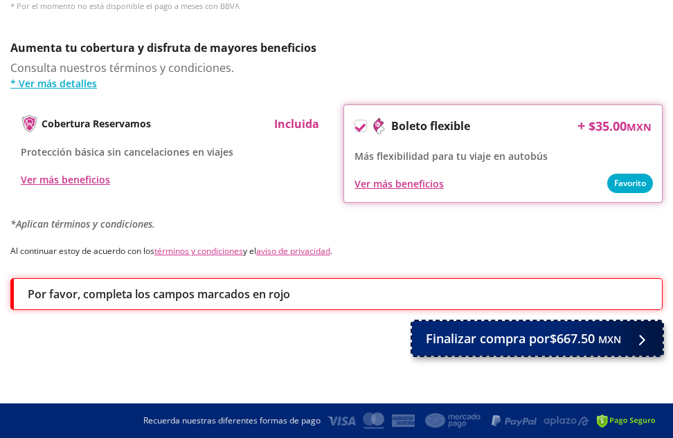
click at [588, 345] on span "Finalizar compra por $667.50 MXN" at bounding box center [523, 338] width 195 height 19
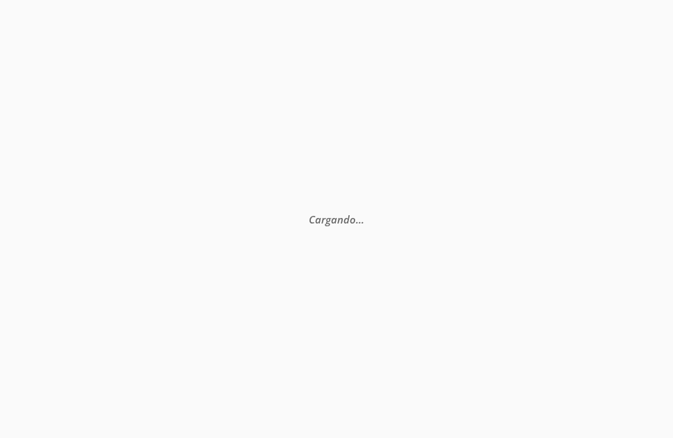
scroll to position [0, 0]
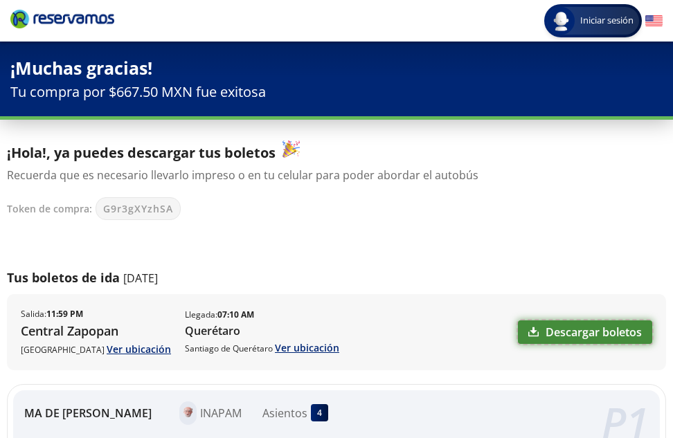
click at [581, 329] on link "Descargar boletos" at bounding box center [585, 332] width 134 height 24
